Goal: Information Seeking & Learning: Learn about a topic

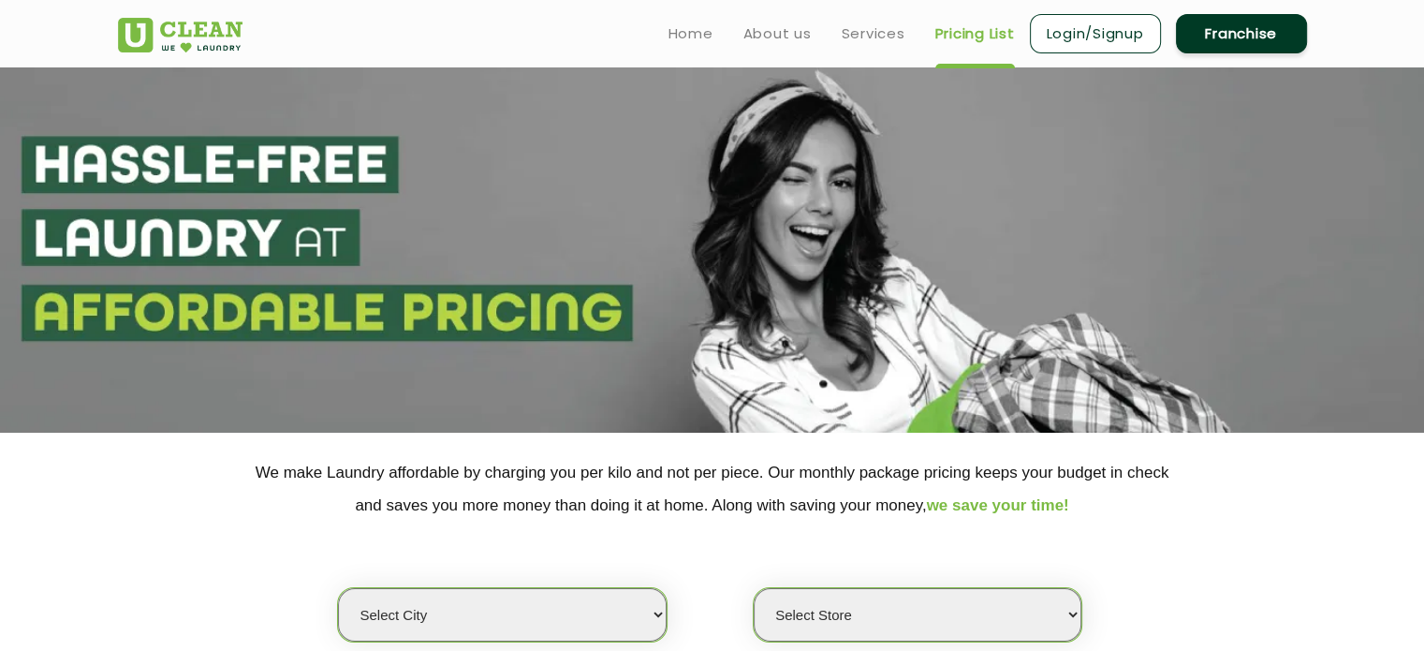
select select "4"
click at [338, 588] on select "Select city [GEOGRAPHIC_DATA] [GEOGRAPHIC_DATA] [GEOGRAPHIC_DATA] [GEOGRAPHIC_D…" at bounding box center [502, 614] width 328 height 53
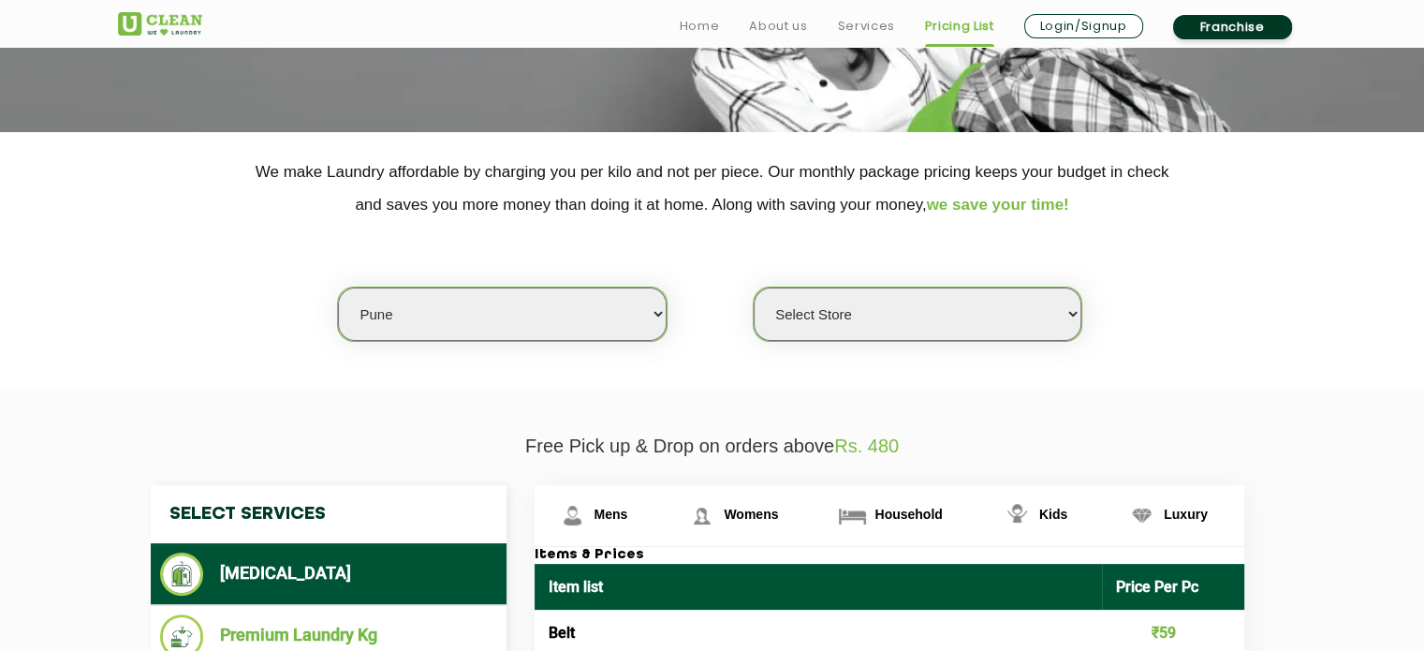
scroll to position [304, 0]
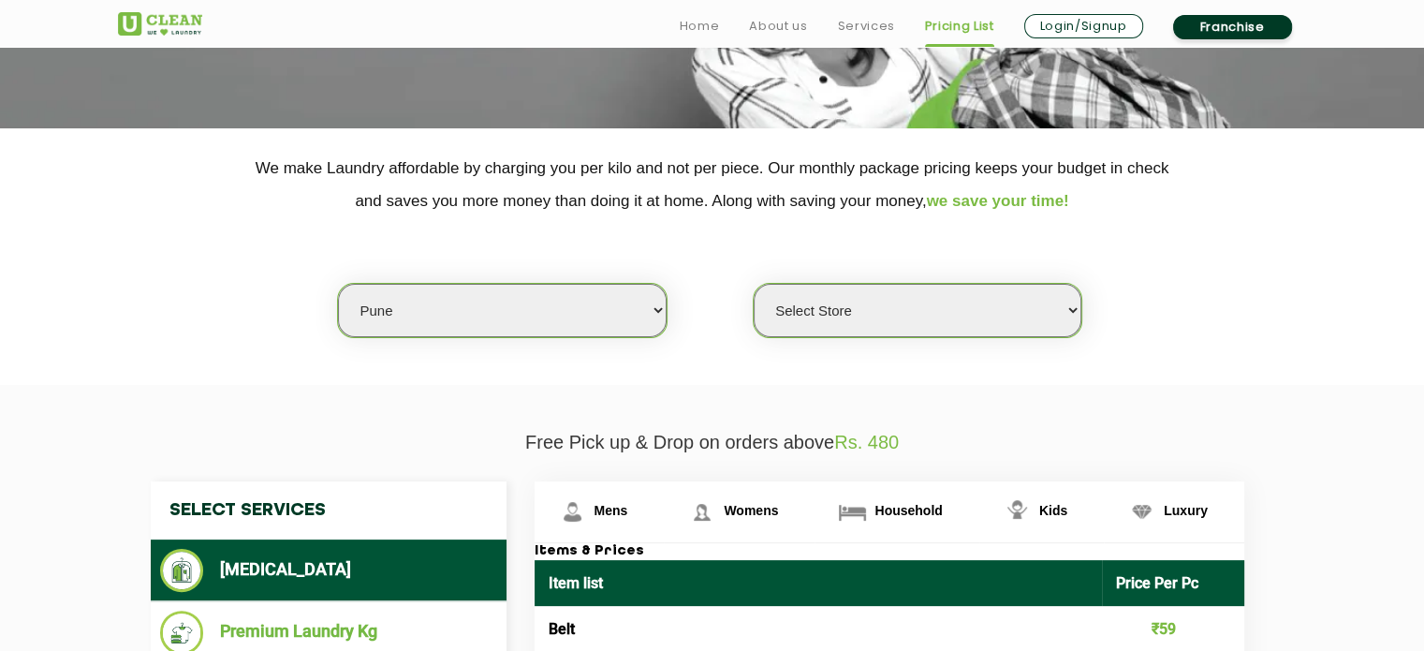
click at [1045, 299] on select "Select Store [GEOGRAPHIC_DATA] [GEOGRAPHIC_DATA] [GEOGRAPHIC_DATA] [GEOGRAPHIC_…" at bounding box center [918, 310] width 328 height 53
select select "128"
click at [754, 284] on select "Select Store [GEOGRAPHIC_DATA] [GEOGRAPHIC_DATA] [GEOGRAPHIC_DATA] [GEOGRAPHIC_…" at bounding box center [918, 310] width 328 height 53
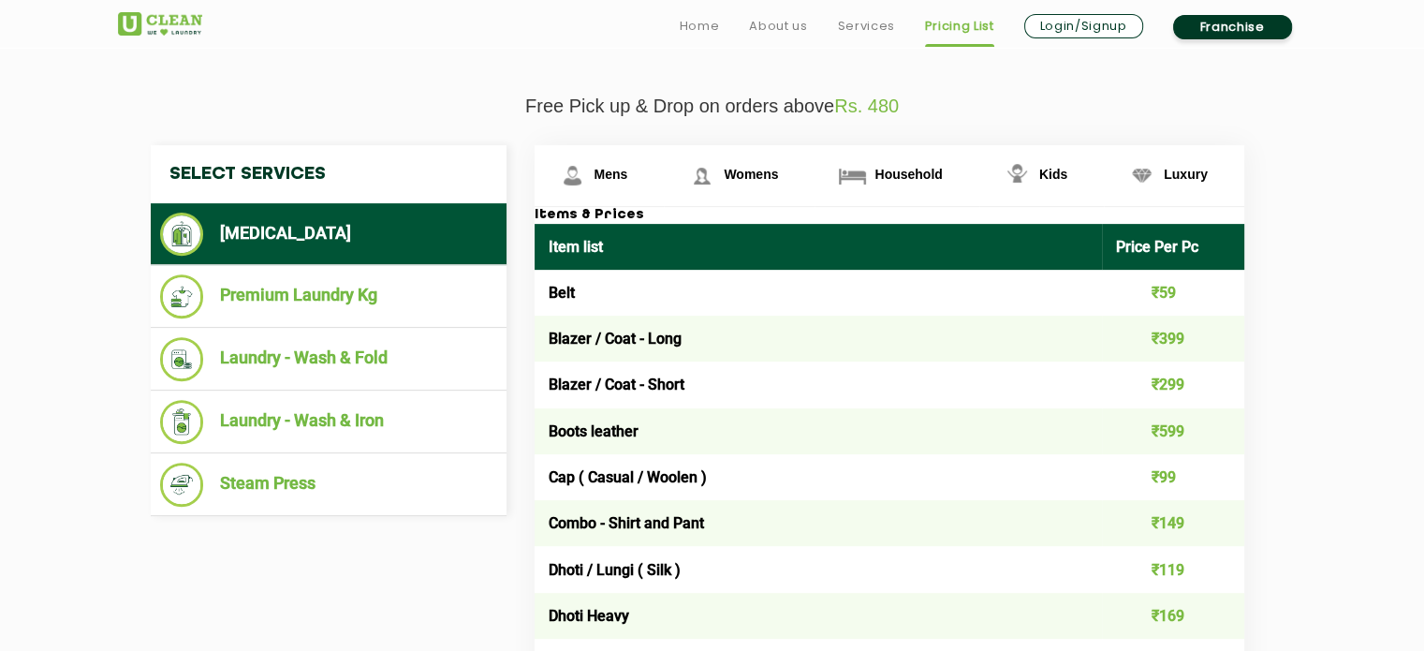
scroll to position [642, 0]
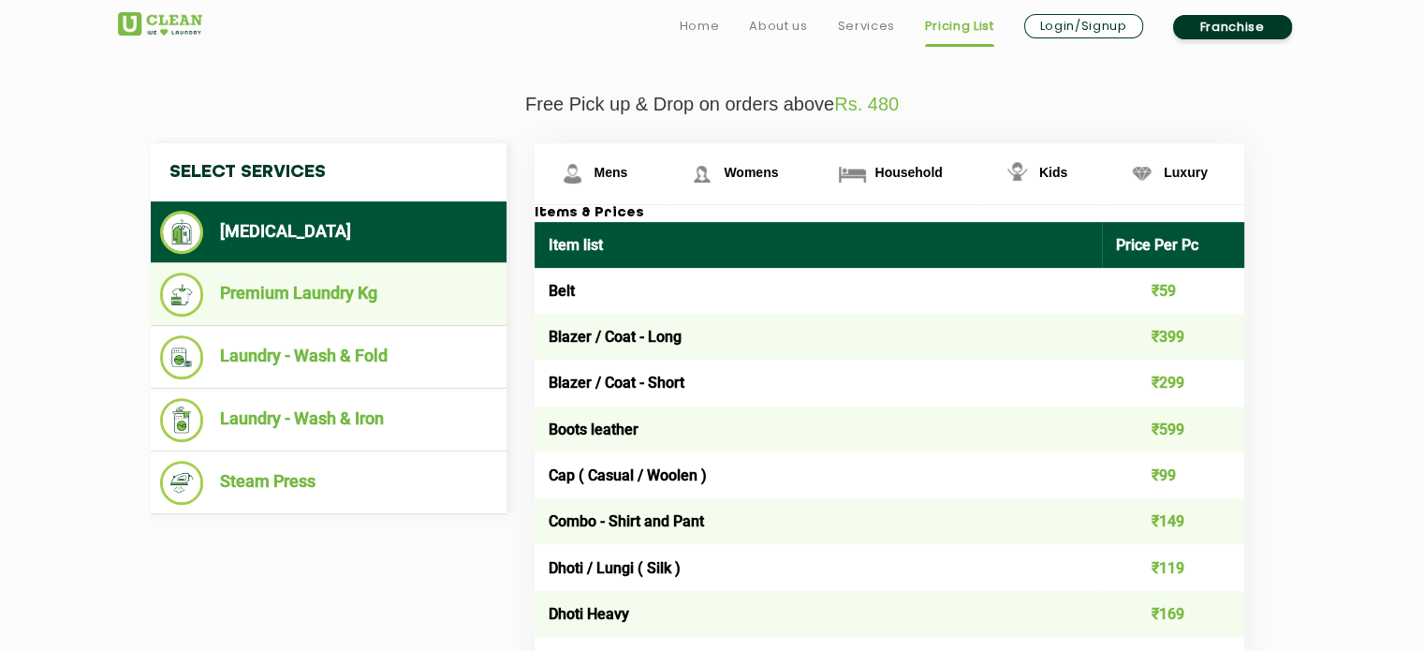
click at [412, 288] on li "Premium Laundry Kg" at bounding box center [328, 294] width 337 height 44
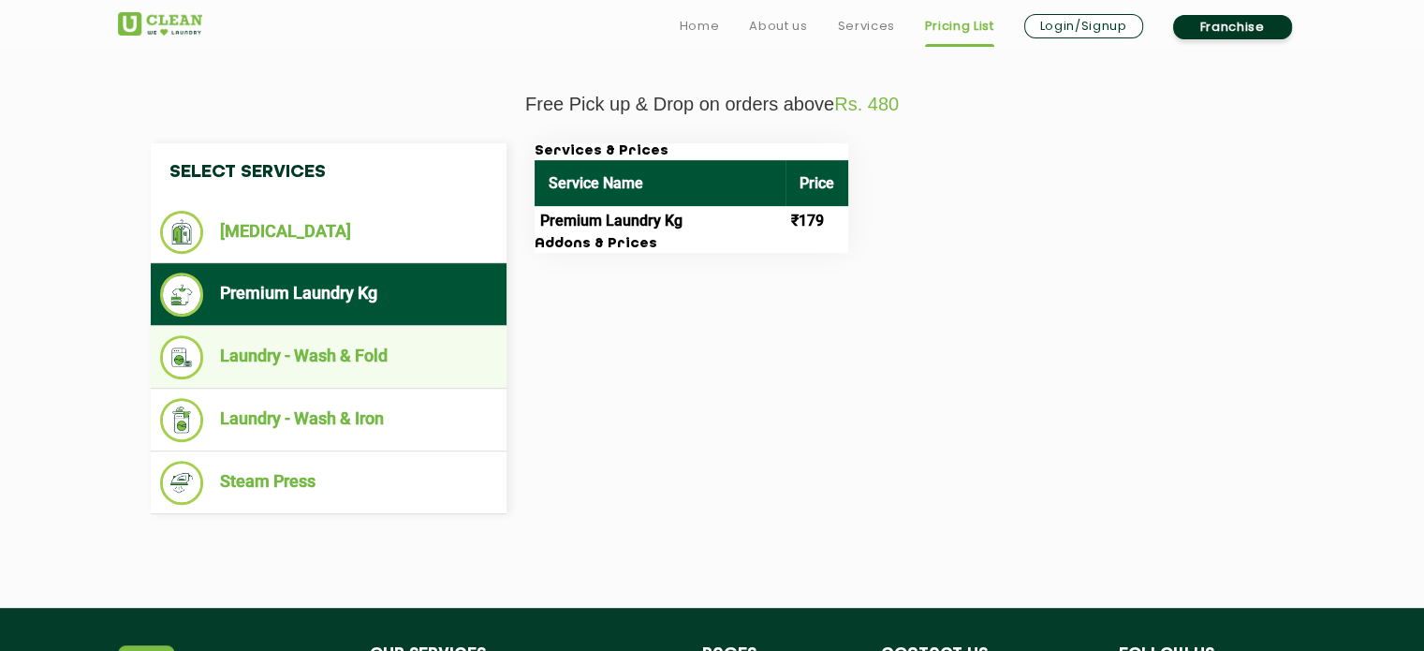
click at [423, 344] on li "Laundry - Wash & Fold" at bounding box center [328, 357] width 337 height 44
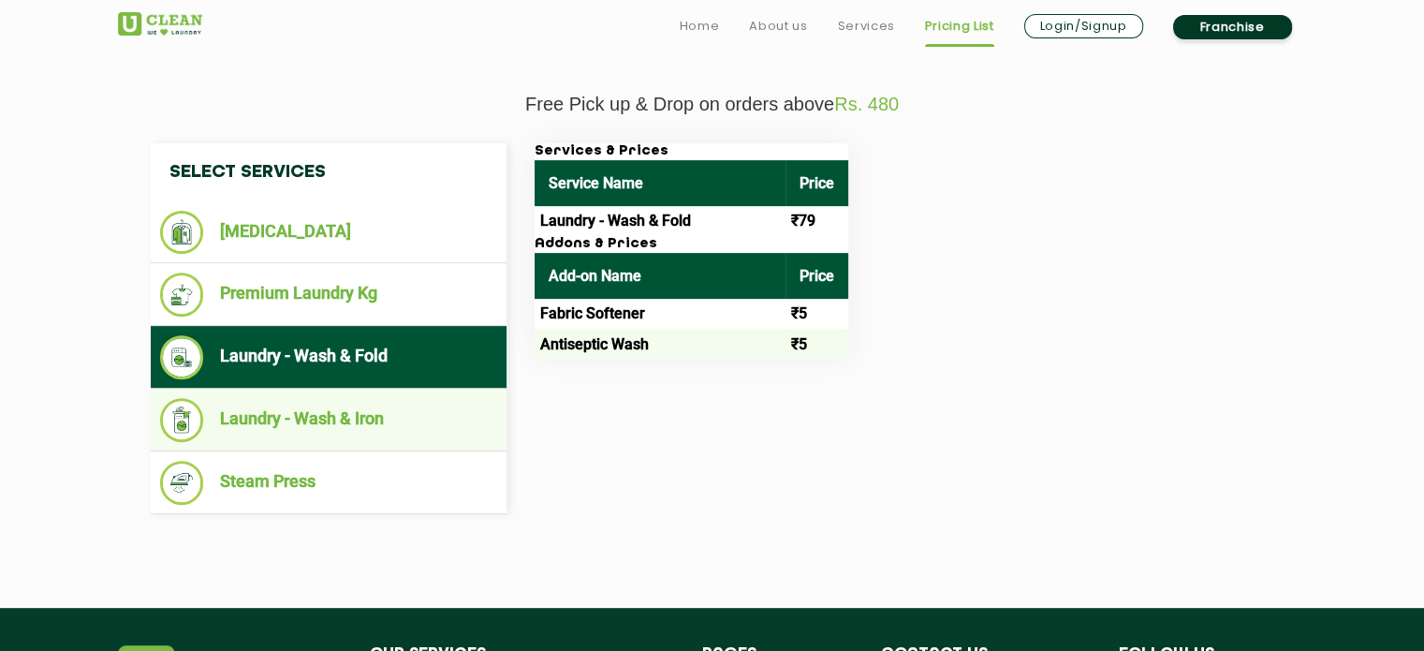
click at [363, 408] on li "Laundry - Wash & Iron" at bounding box center [328, 420] width 337 height 44
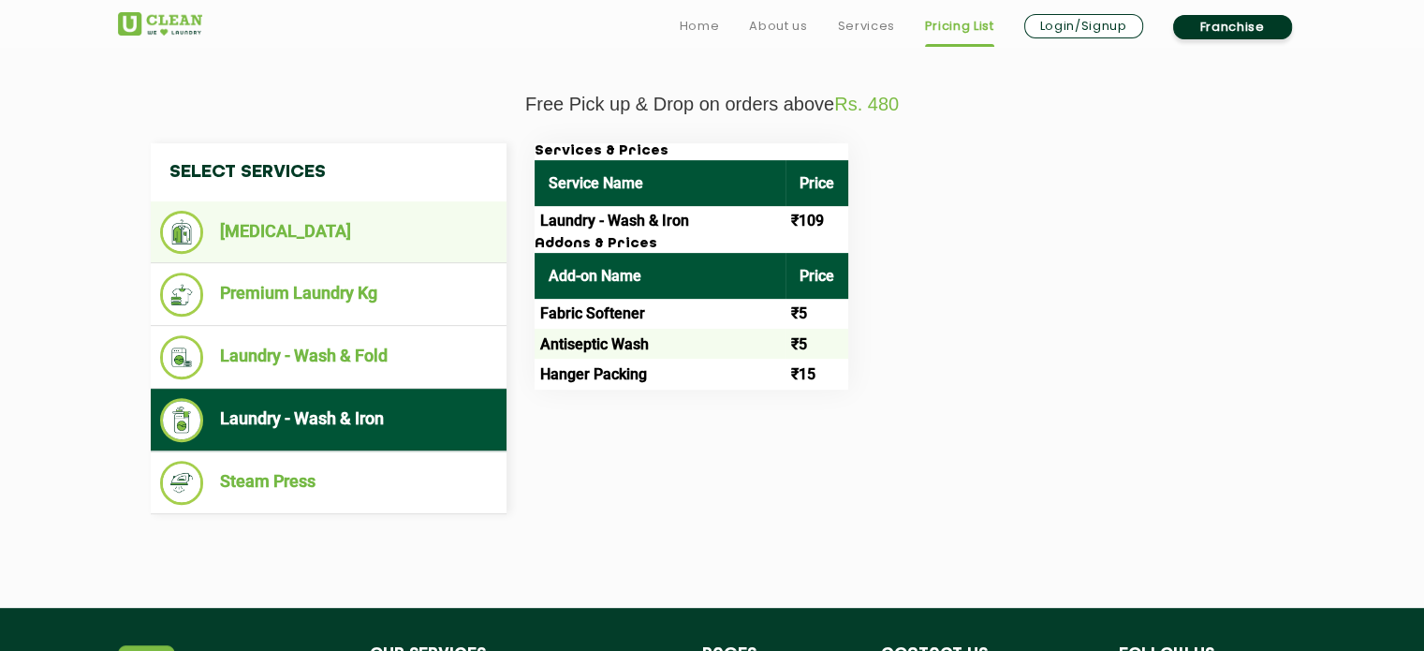
click at [358, 240] on li "[MEDICAL_DATA]" at bounding box center [328, 232] width 337 height 43
